Goal: Entertainment & Leisure: Consume media (video, audio)

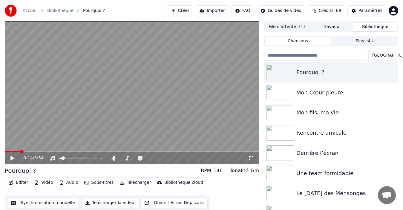
scroll to position [10, 0]
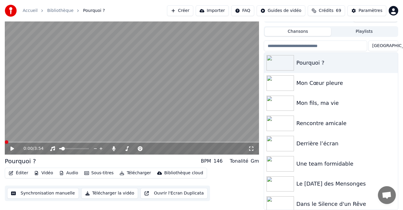
click at [5, 144] on span at bounding box center [7, 143] width 4 height 4
click at [13, 147] on icon at bounding box center [17, 149] width 14 height 5
click at [17, 144] on div "0:17 / 3:54" at bounding box center [132, 149] width 254 height 12
click at [18, 142] on span at bounding box center [11, 142] width 13 height 1
click at [100, 149] on icon at bounding box center [100, 148] width 3 height 3
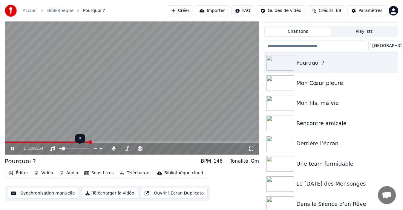
click at [100, 149] on icon at bounding box center [100, 148] width 3 height 3
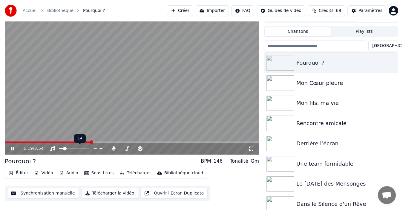
click at [100, 149] on icon at bounding box center [100, 148] width 3 height 3
click at [82, 151] on span at bounding box center [82, 149] width 4 height 4
click at [87, 142] on span at bounding box center [54, 142] width 98 height 1
click at [12, 149] on icon at bounding box center [12, 149] width 3 height 4
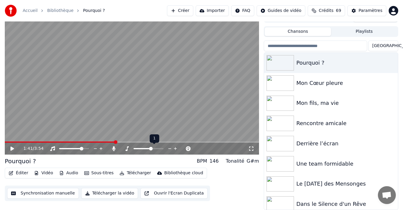
click at [152, 148] on span at bounding box center [148, 148] width 30 height 1
click at [156, 148] on span at bounding box center [148, 148] width 30 height 1
click at [157, 149] on span at bounding box center [148, 148] width 30 height 1
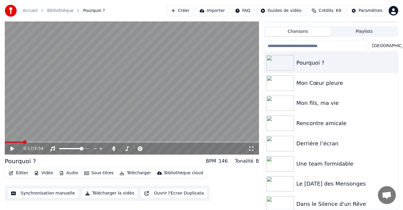
click at [23, 142] on span at bounding box center [14, 142] width 19 height 1
click at [18, 142] on span at bounding box center [11, 142] width 13 height 1
click at [12, 148] on icon at bounding box center [12, 149] width 4 height 4
click at [161, 149] on span at bounding box center [148, 148] width 30 height 1
click at [113, 149] on icon at bounding box center [113, 149] width 3 height 5
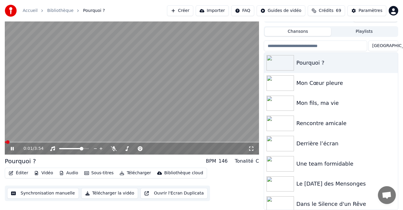
click at [6, 143] on span at bounding box center [8, 143] width 4 height 4
click at [150, 148] on span at bounding box center [141, 148] width 17 height 1
click at [149, 148] on span at bounding box center [149, 149] width 4 height 4
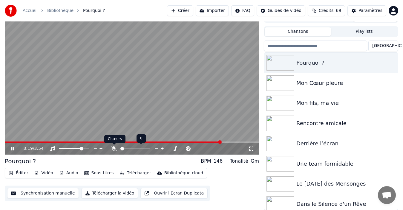
click at [115, 150] on icon at bounding box center [114, 149] width 6 height 5
click at [10, 141] on video at bounding box center [132, 83] width 254 height 143
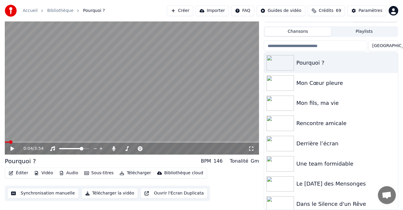
click at [9, 142] on span at bounding box center [7, 142] width 4 height 1
click at [11, 151] on icon at bounding box center [12, 149] width 4 height 4
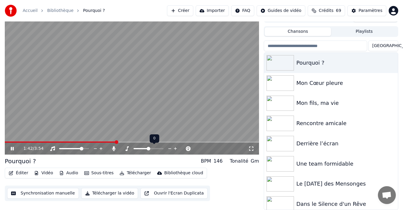
click at [156, 147] on div at bounding box center [154, 149] width 48 height 6
click at [159, 149] on span at bounding box center [148, 148] width 30 height 1
click at [161, 149] on span at bounding box center [160, 149] width 4 height 4
click at [140, 150] on span at bounding box center [142, 149] width 4 height 4
click at [133, 150] on span at bounding box center [135, 149] width 4 height 4
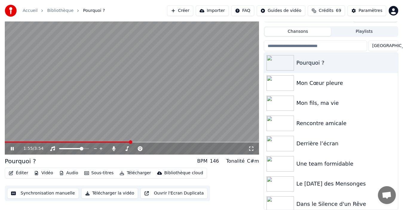
click at [11, 143] on div "1:55 / 3:54" at bounding box center [132, 149] width 254 height 12
click at [8, 141] on video at bounding box center [132, 83] width 254 height 143
click at [8, 142] on span at bounding box center [68, 142] width 127 height 1
click at [12, 149] on icon at bounding box center [12, 149] width 4 height 4
